Goal: Transaction & Acquisition: Purchase product/service

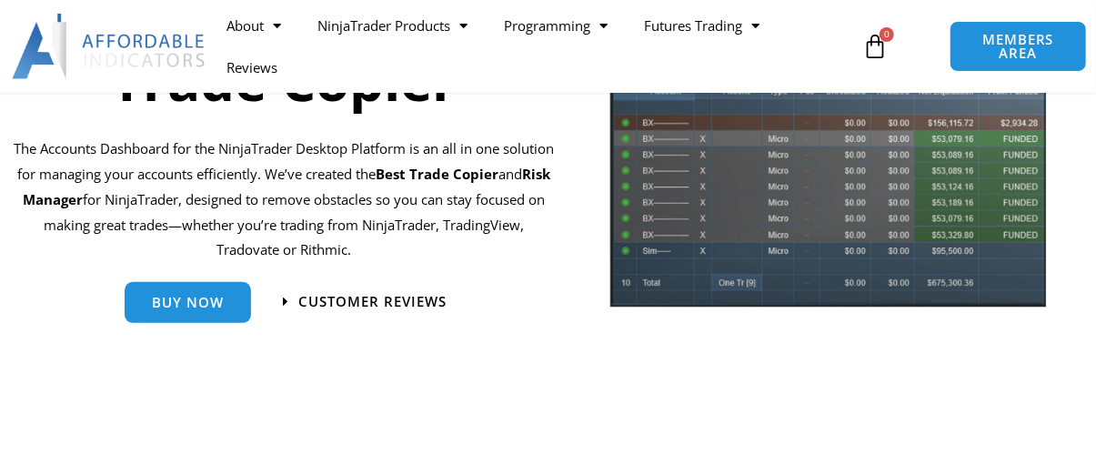
scroll to position [242, 0]
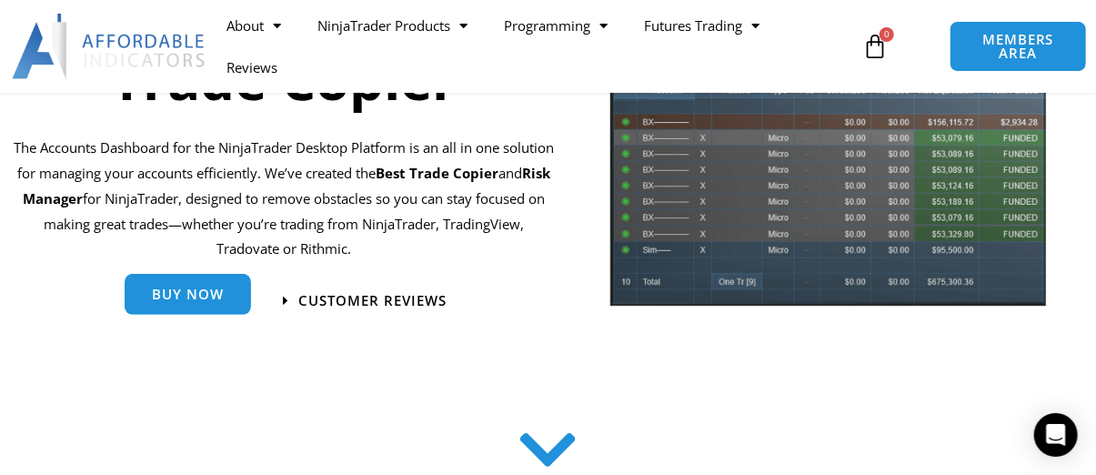
click at [225, 298] on link "Buy Now" at bounding box center [188, 294] width 126 height 41
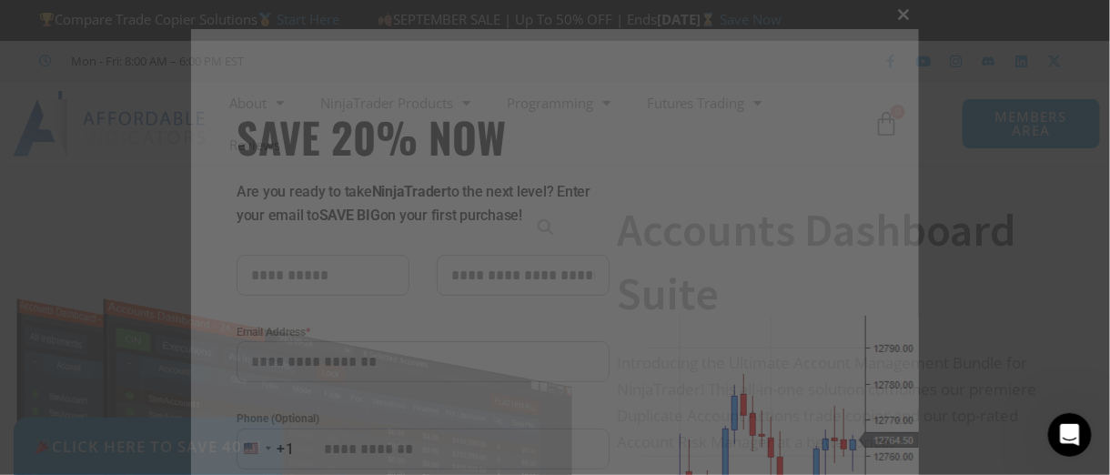
click at [901, 23] on button "Close this module" at bounding box center [904, 14] width 29 height 29
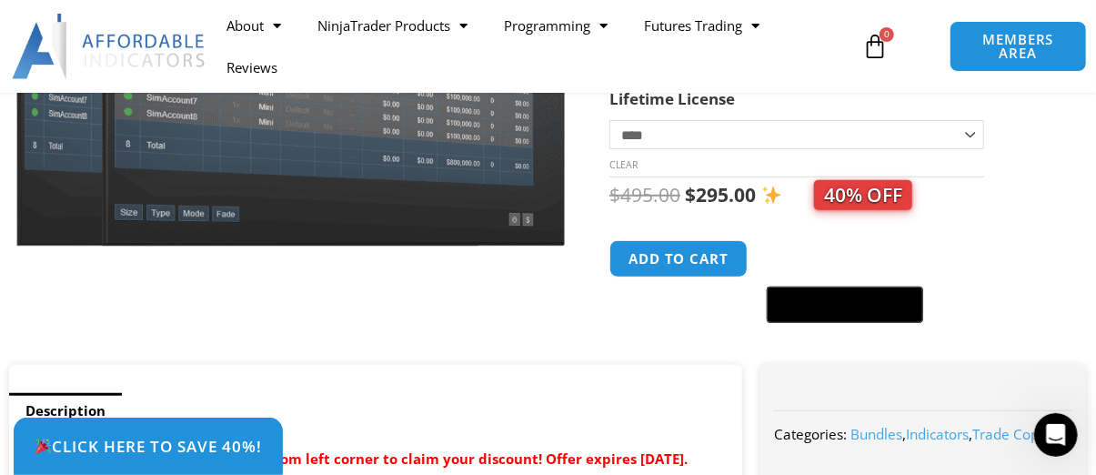
scroll to position [394, 0]
